Goal: Find specific page/section: Find specific page/section

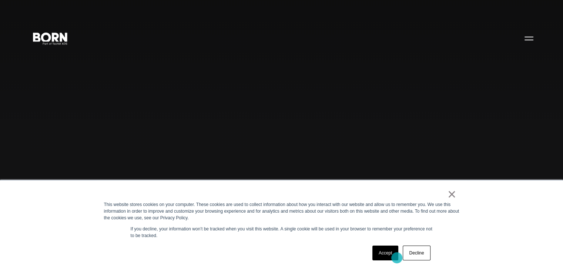
click at [396, 258] on link "Accept" at bounding box center [385, 253] width 26 height 15
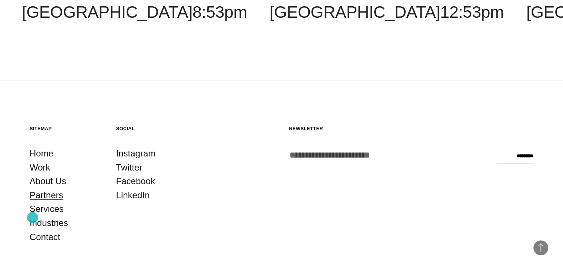
scroll to position [1960, 0]
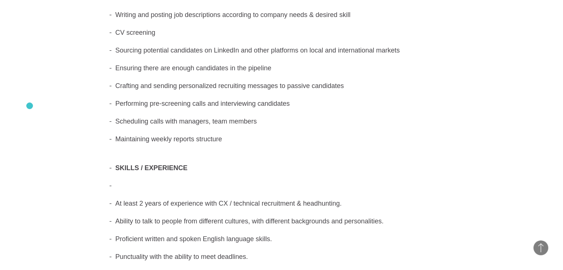
scroll to position [259, 0]
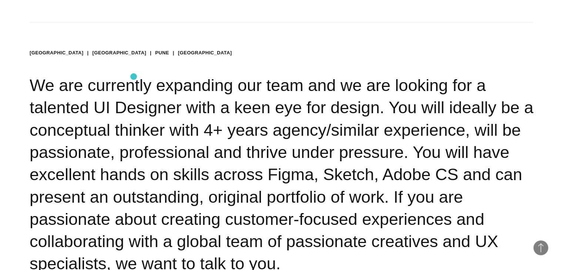
scroll to position [74, 0]
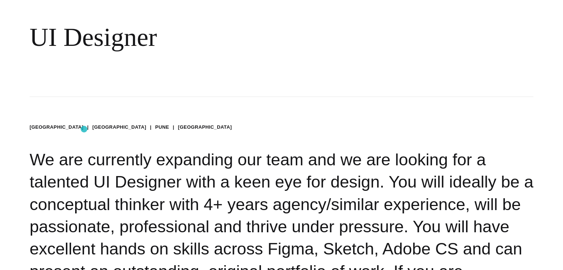
click at [92, 129] on li "Chennai" at bounding box center [119, 127] width 54 height 7
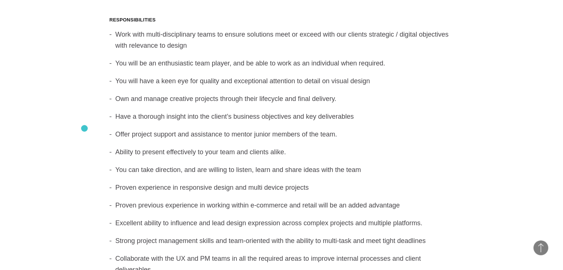
scroll to position [740, 0]
